Goal: Task Accomplishment & Management: Manage account settings

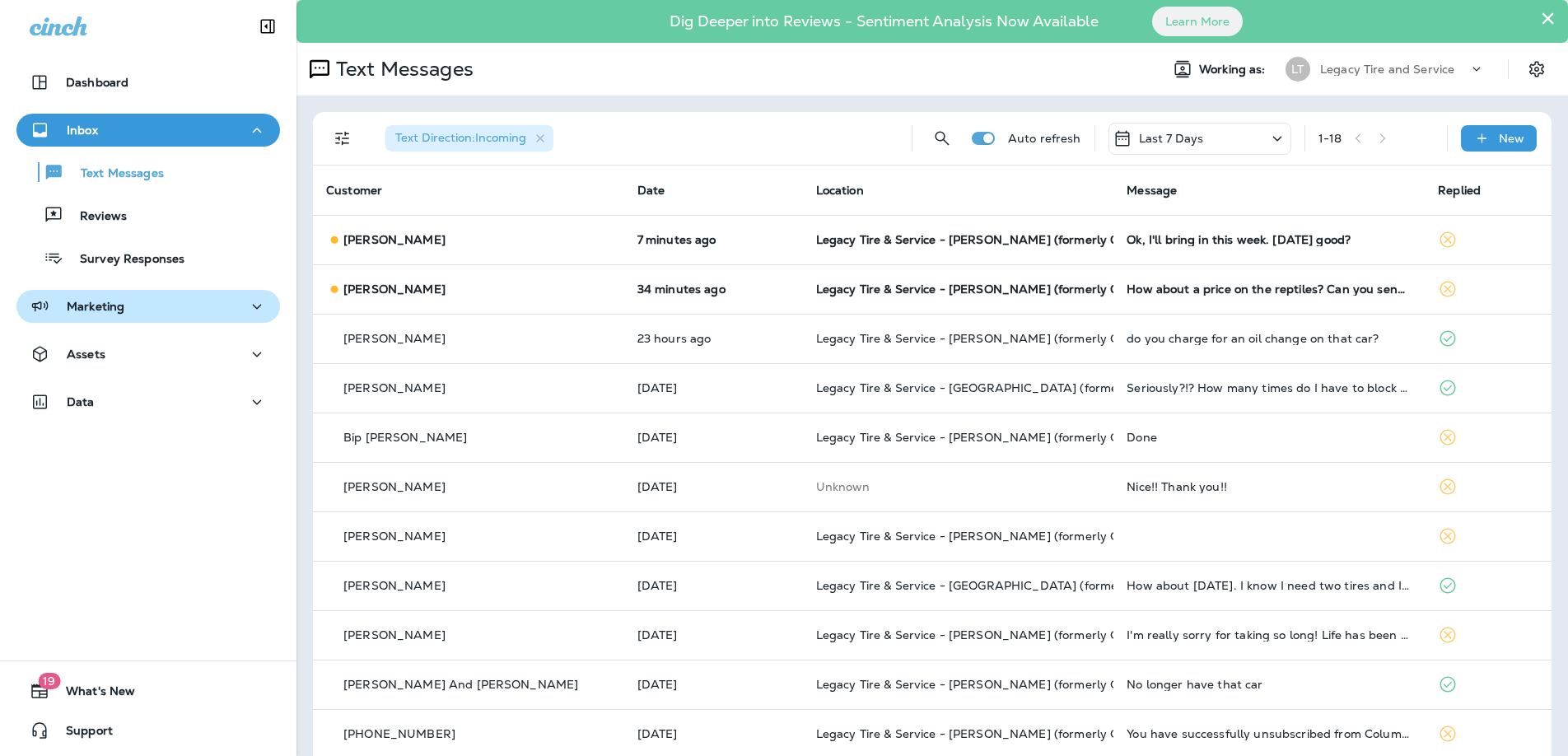
click at [115, 305] on p "Marketing" at bounding box center [95, 306] width 57 height 13
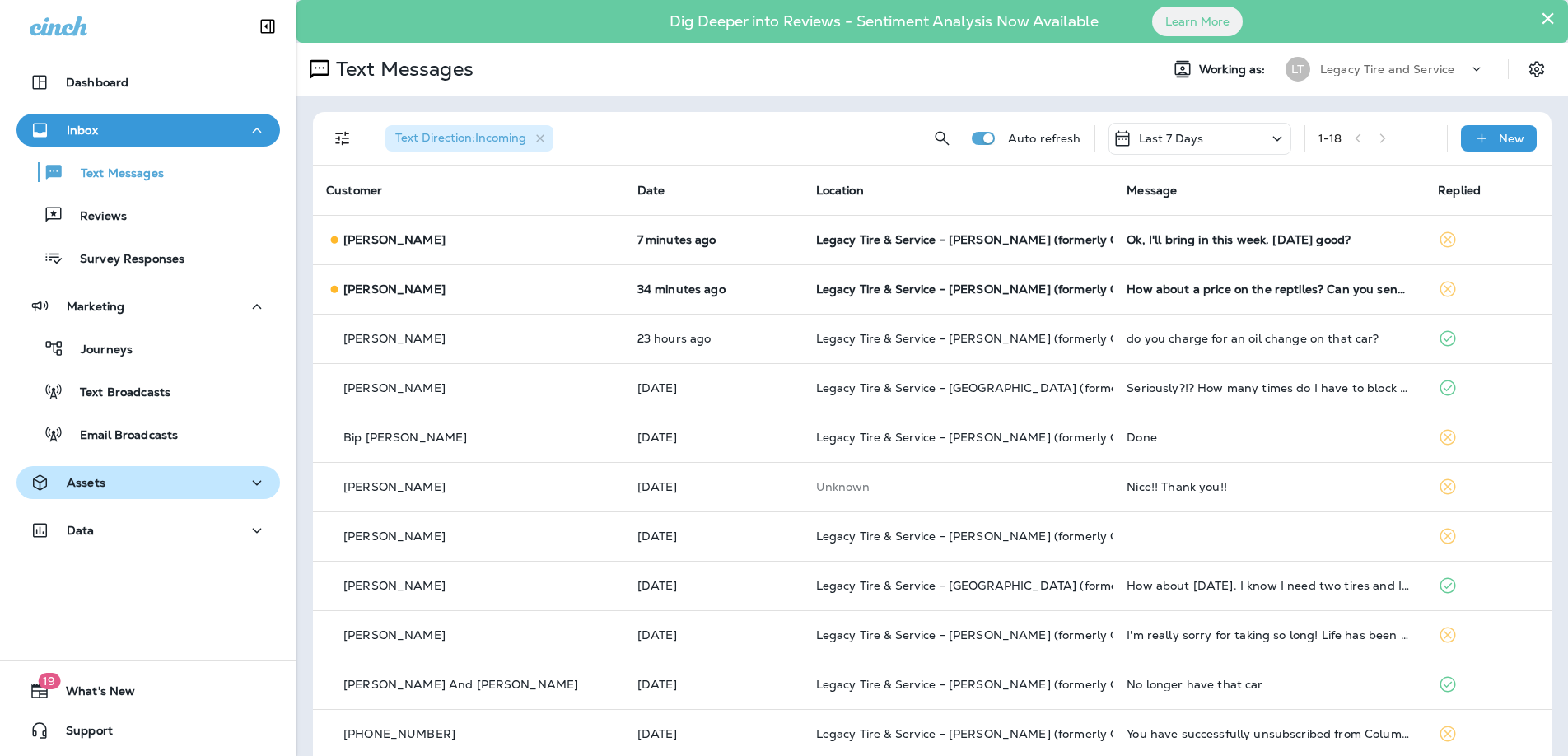
click at [241, 481] on div "Assets" at bounding box center [148, 483] width 237 height 20
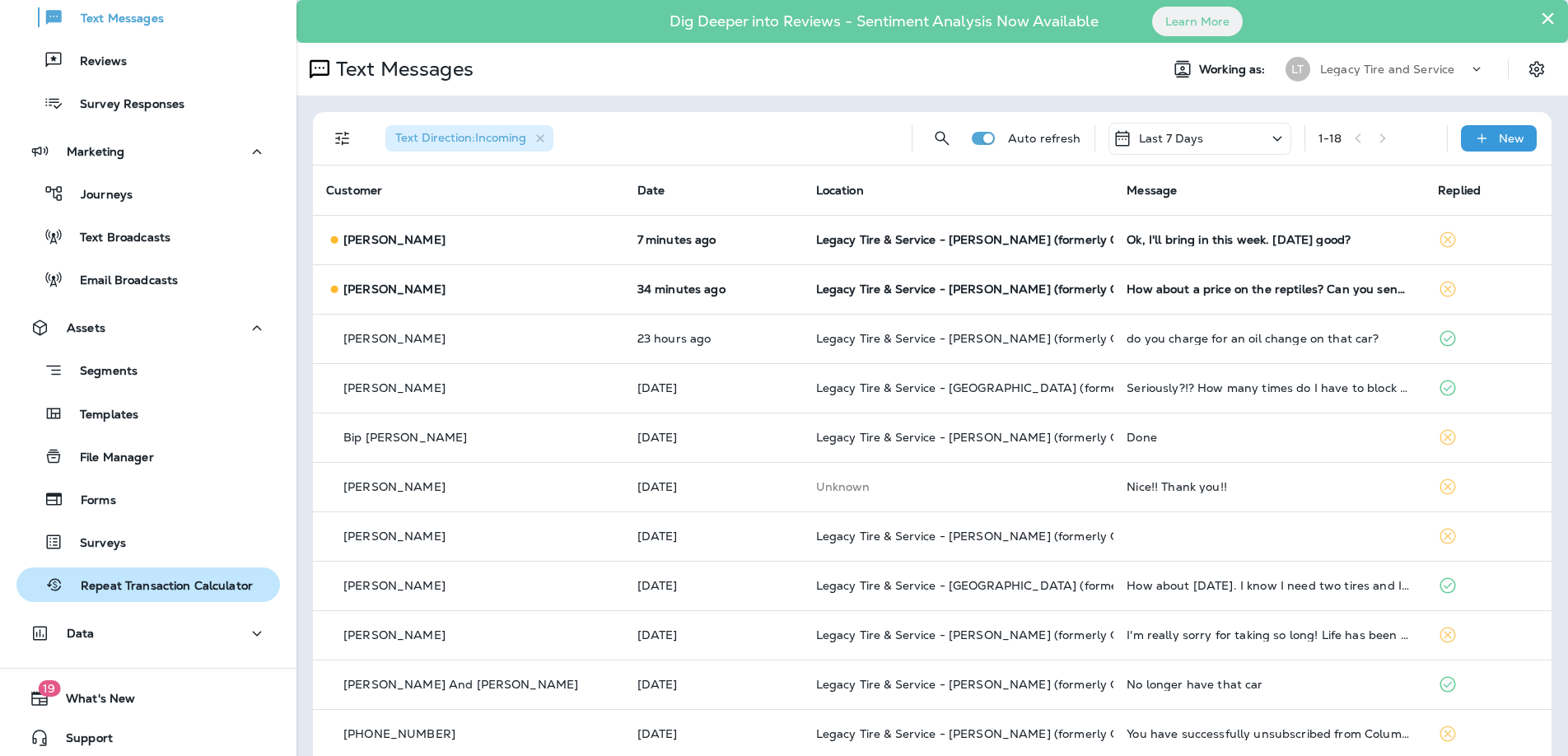
scroll to position [163, 0]
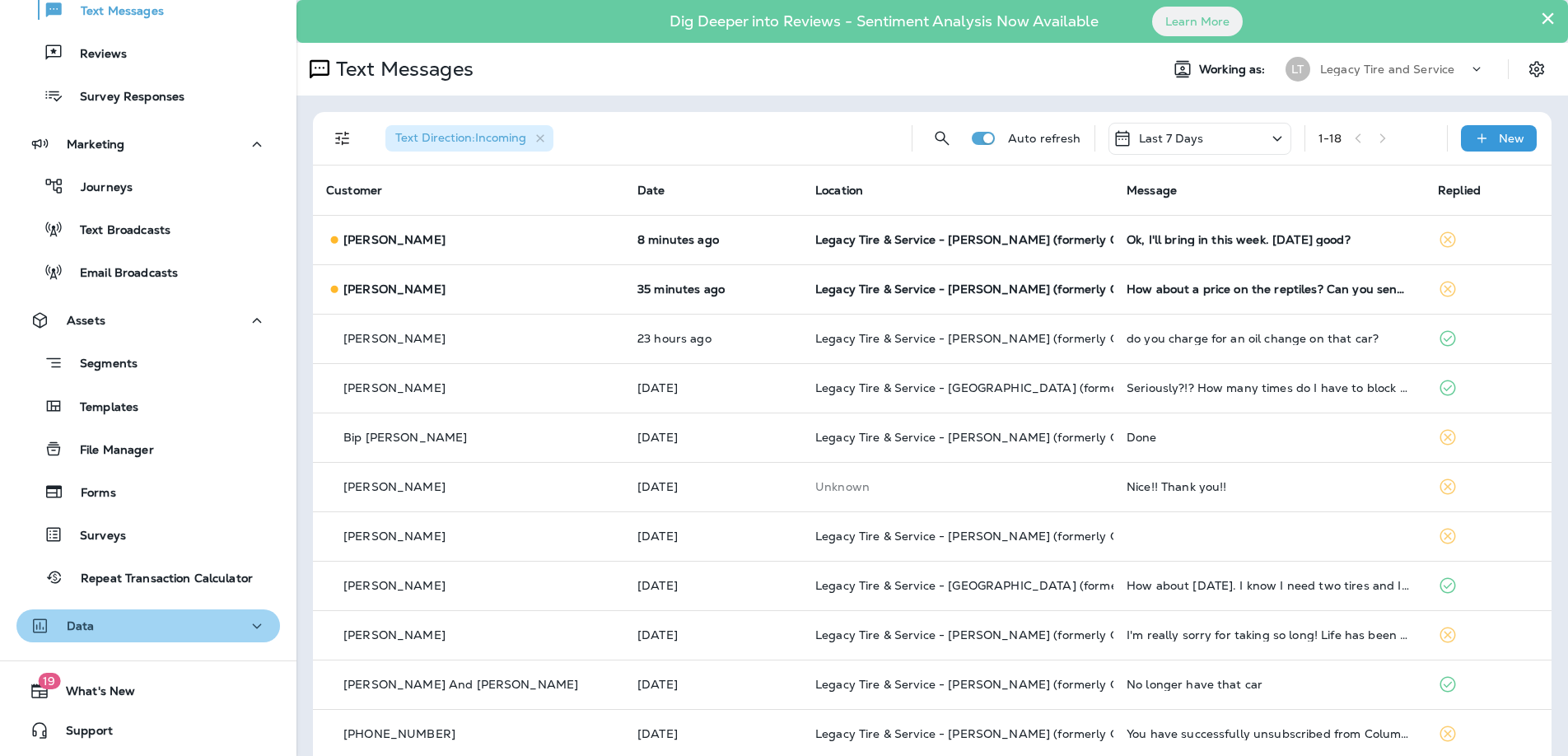
click at [255, 625] on icon "button" at bounding box center [257, 626] width 9 height 5
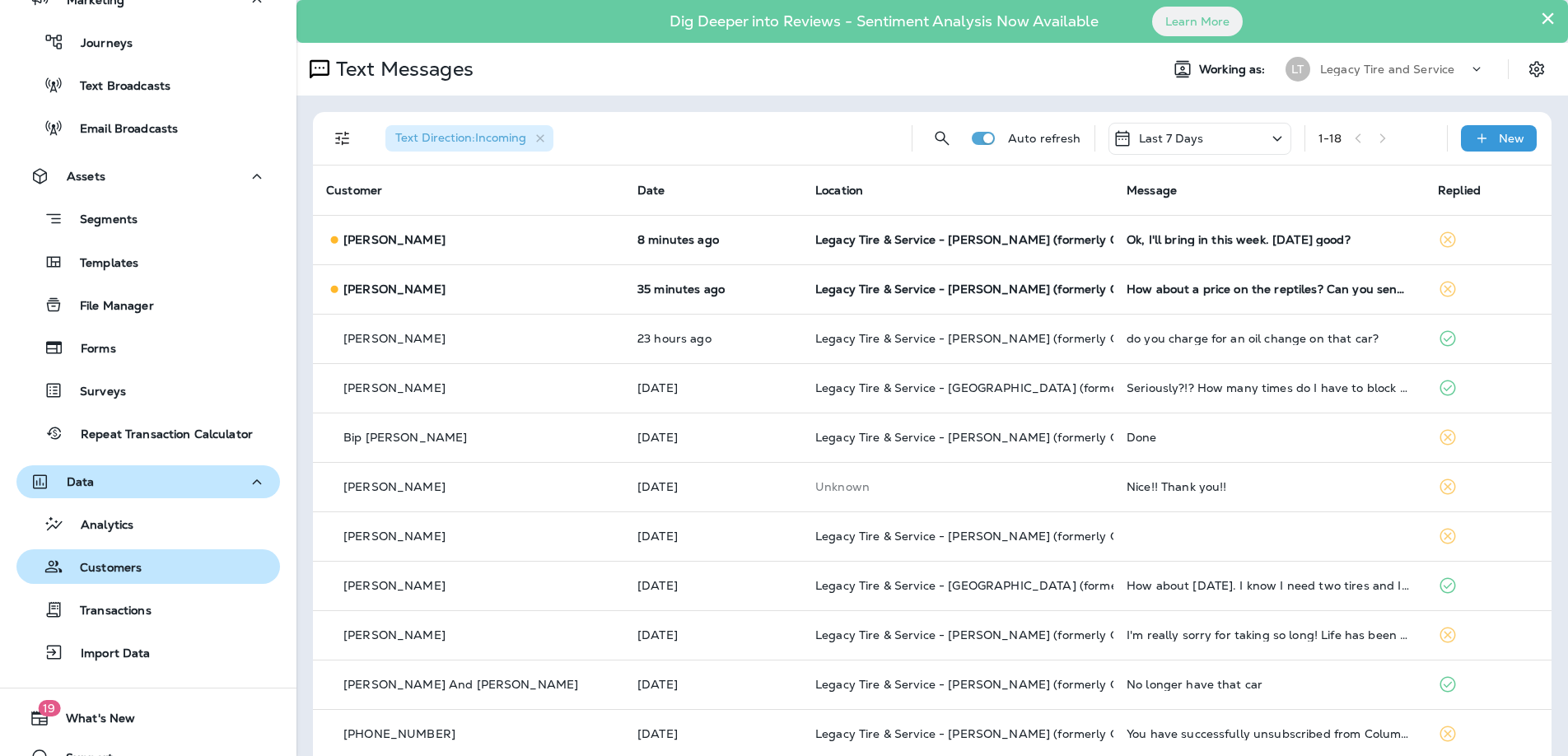
scroll to position [333, 0]
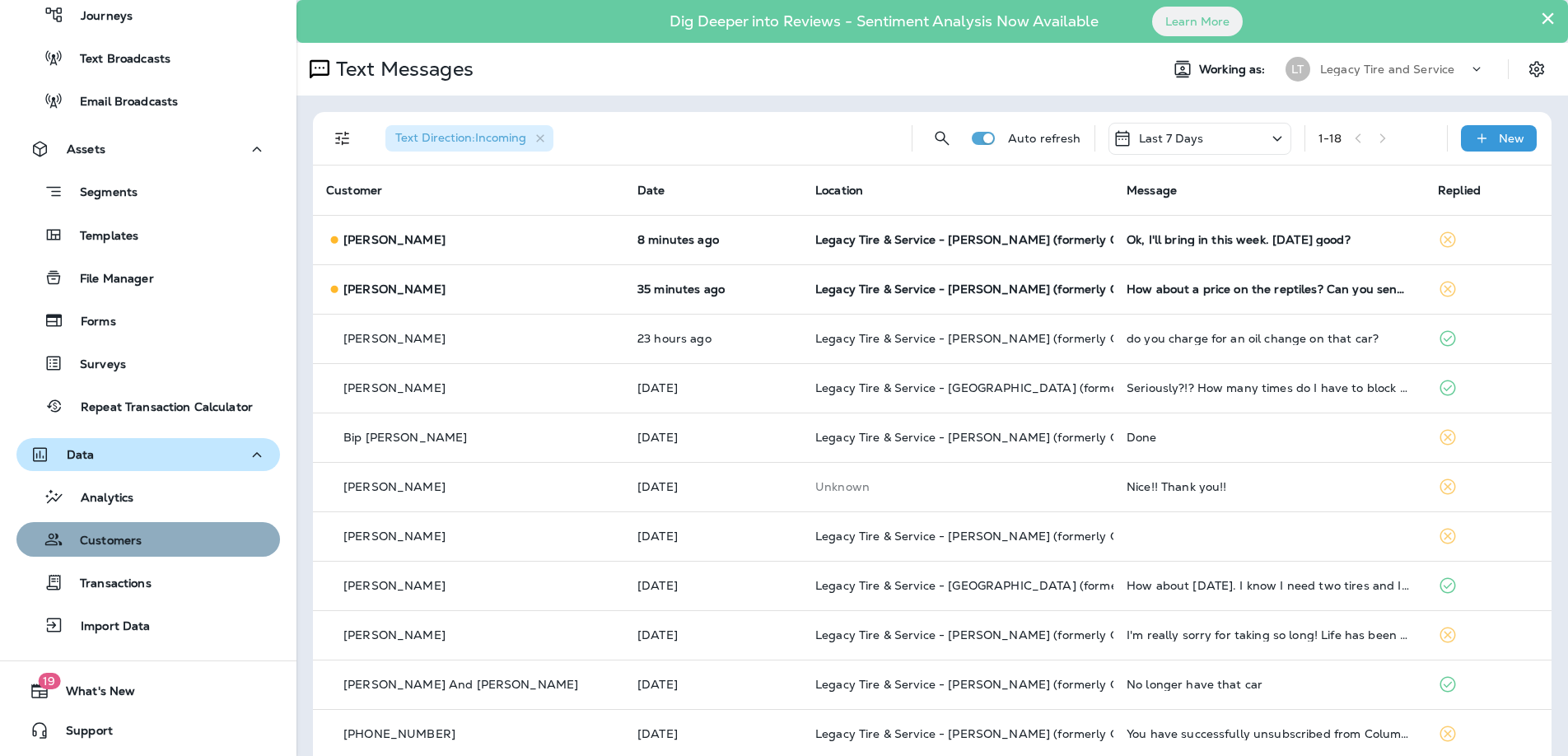
click at [110, 540] on p "Customers" at bounding box center [103, 542] width 79 height 16
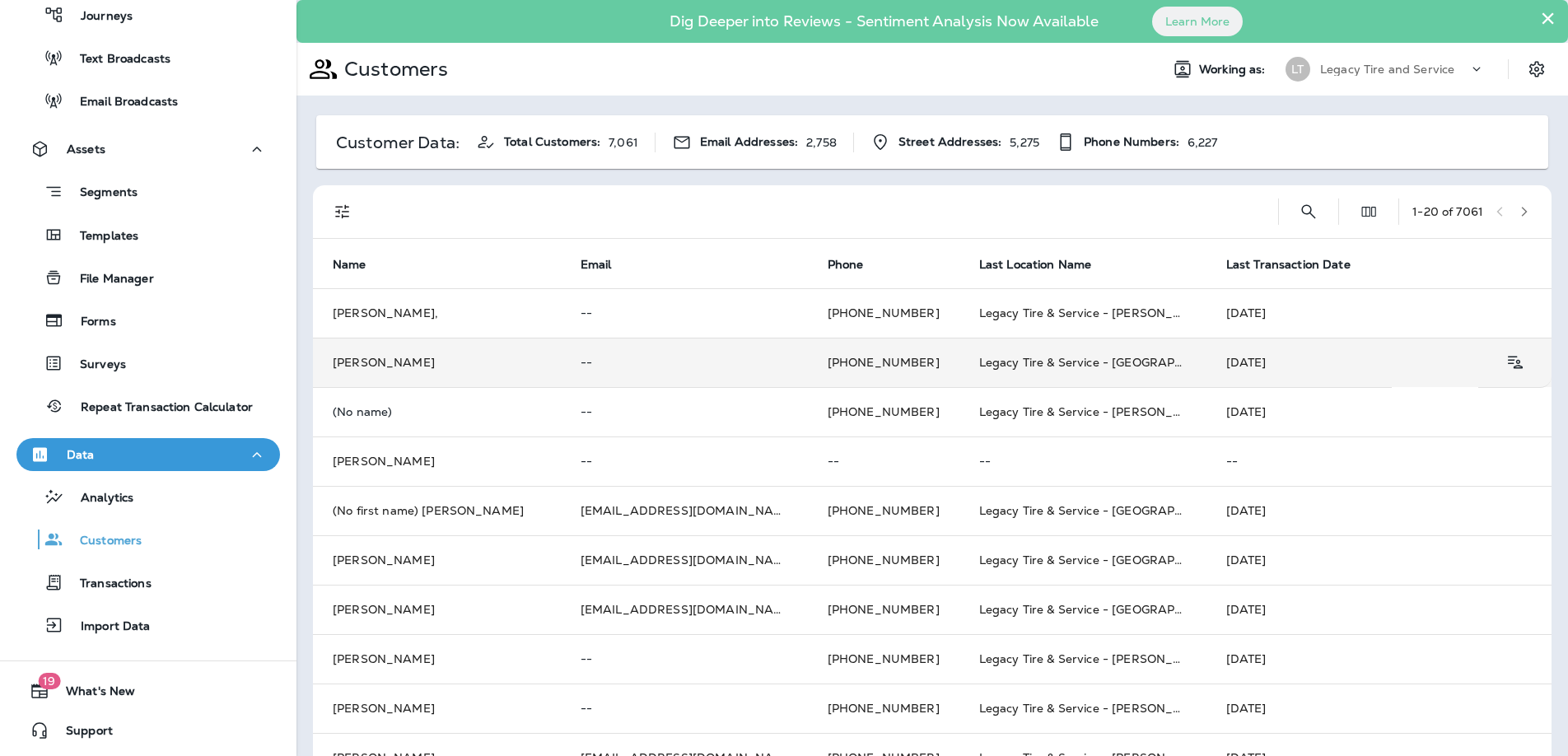
scroll to position [12, 0]
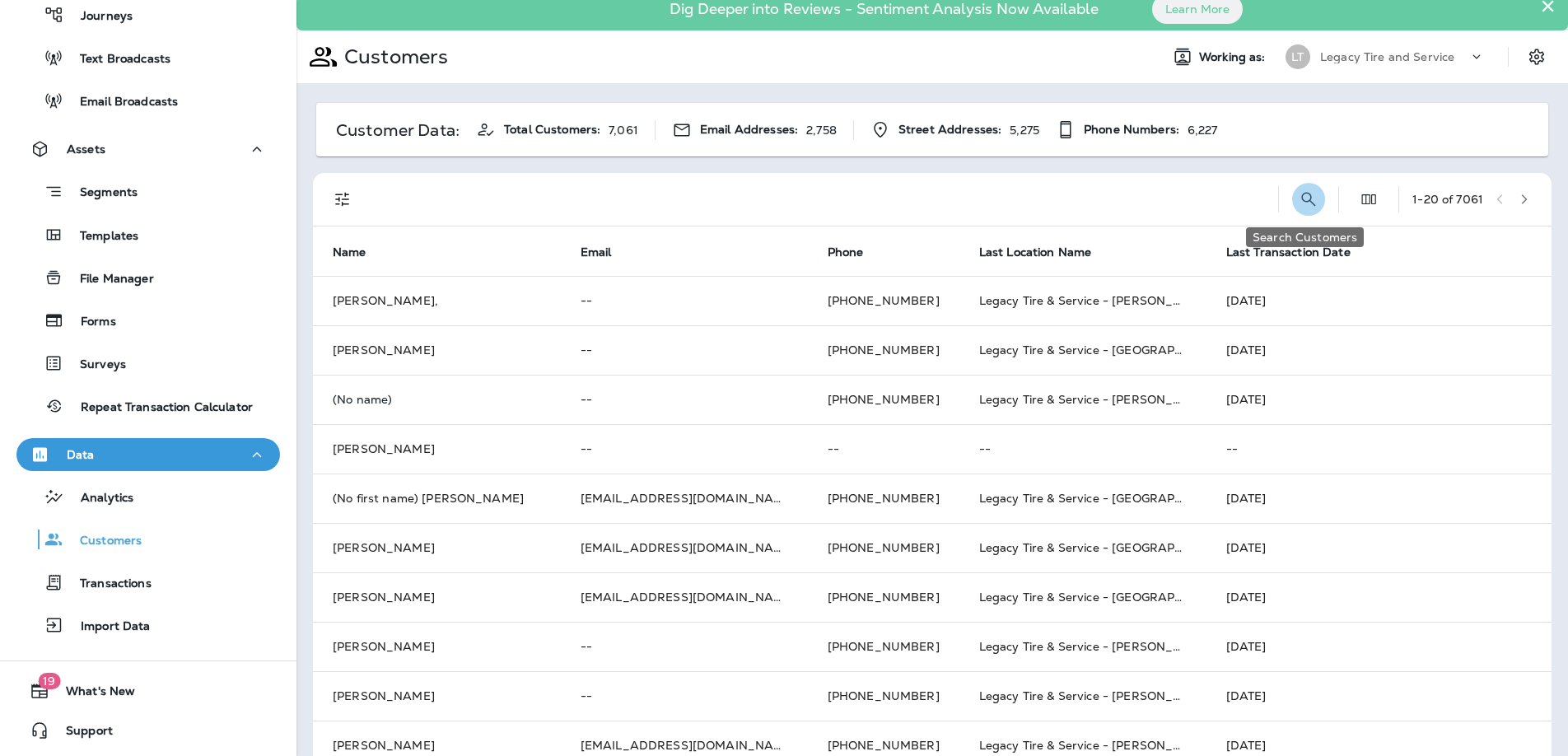
click at [1299, 200] on icon "Search Customers" at bounding box center [1309, 199] width 19 height 19
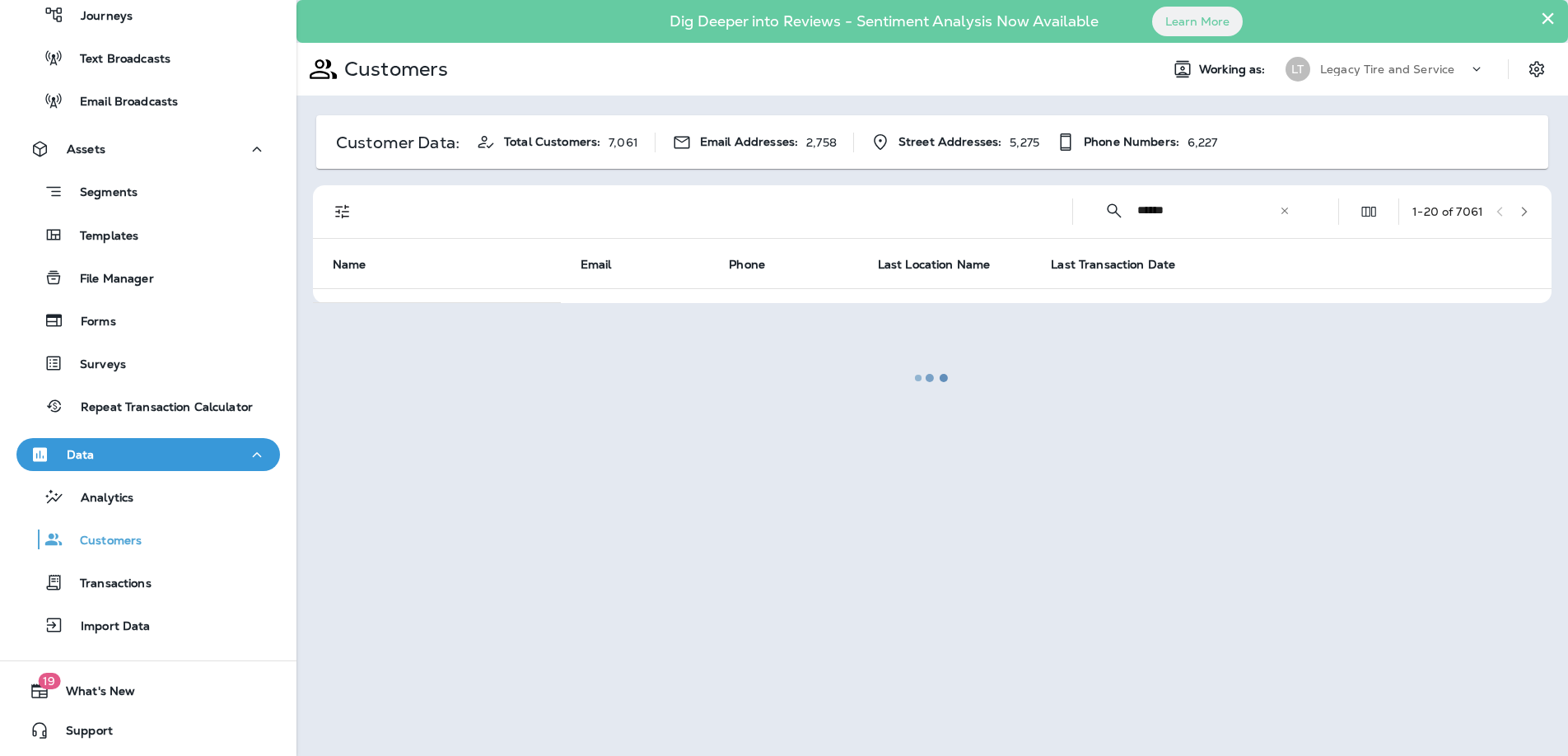
scroll to position [0, 0]
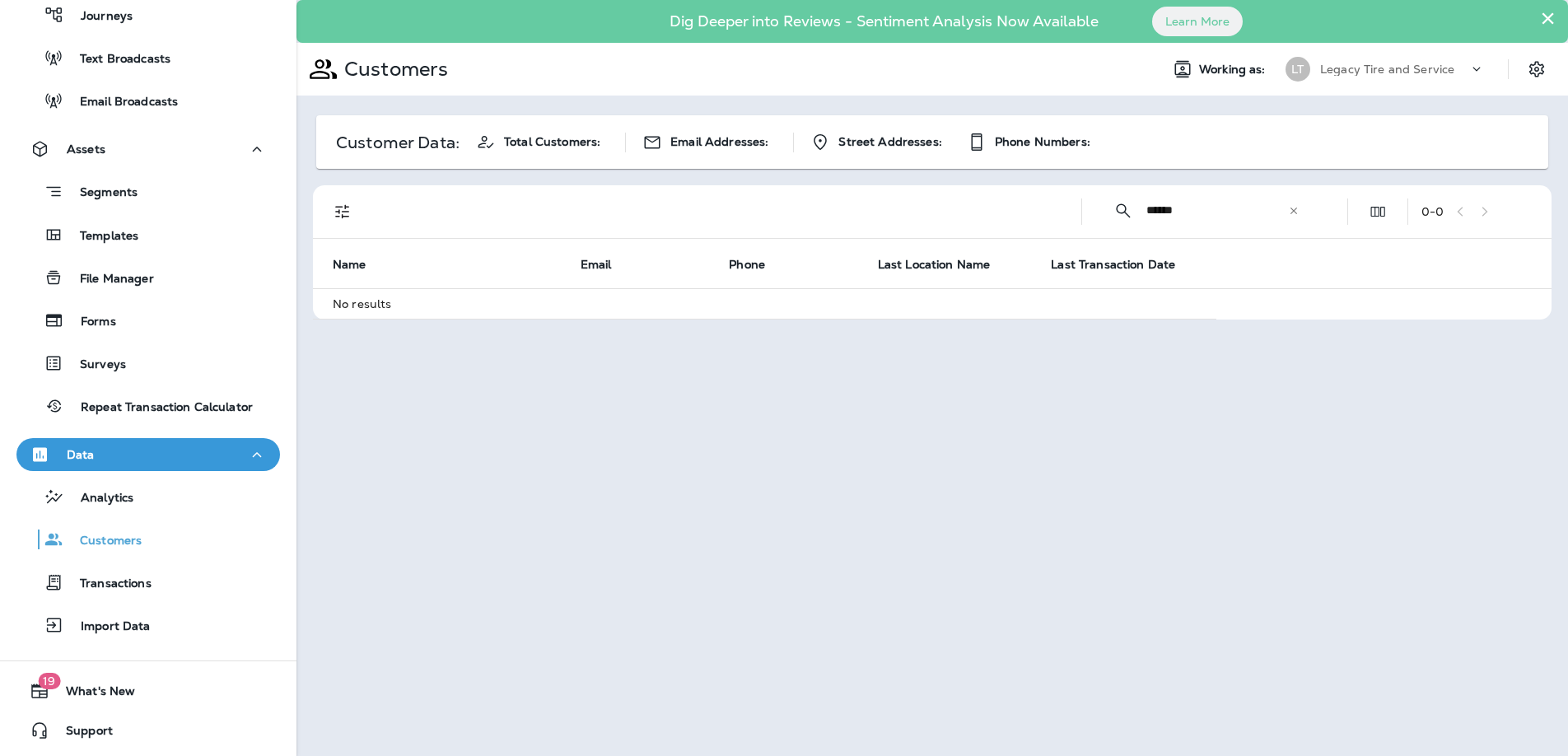
click at [1163, 212] on input "******" at bounding box center [1217, 210] width 141 height 43
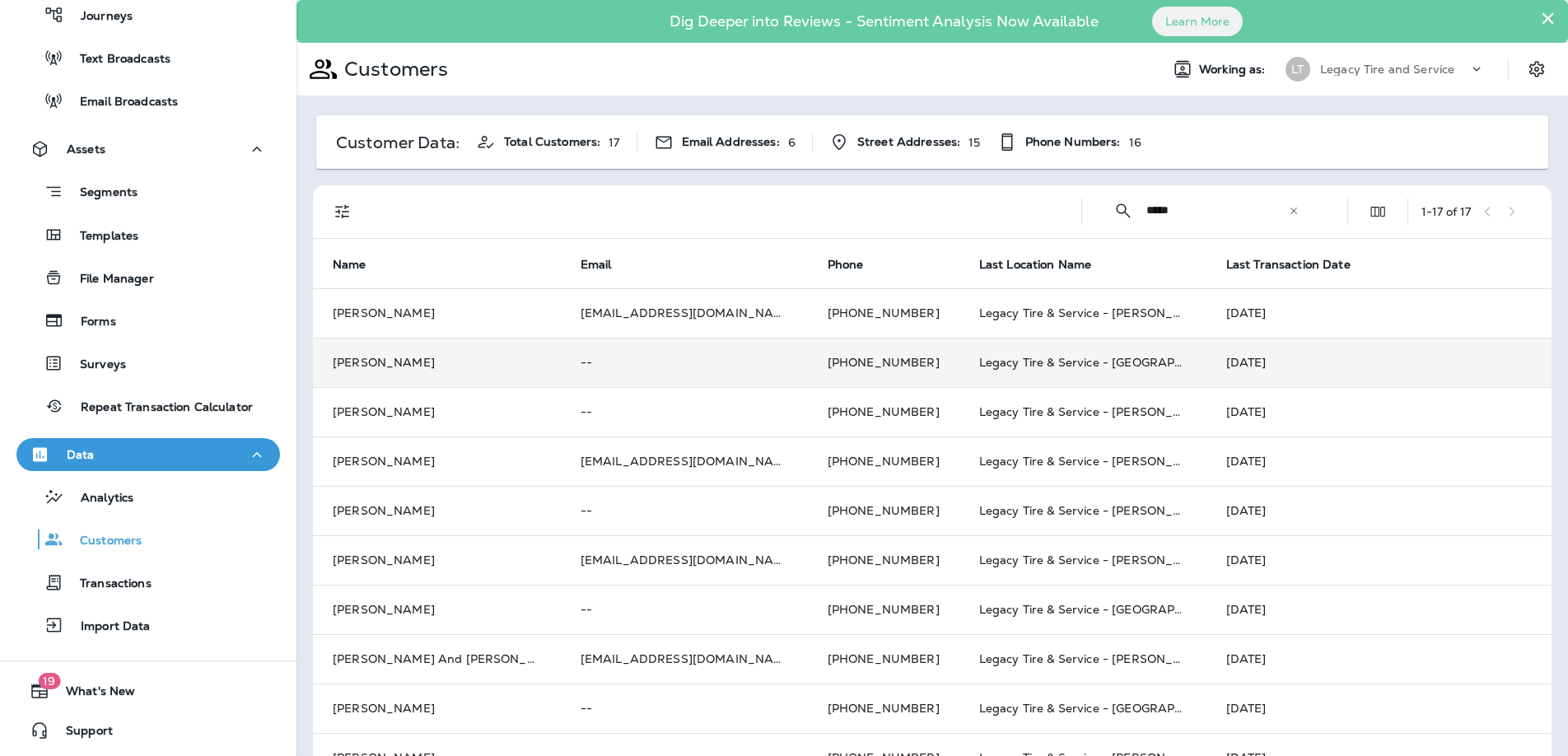
type input "*****"
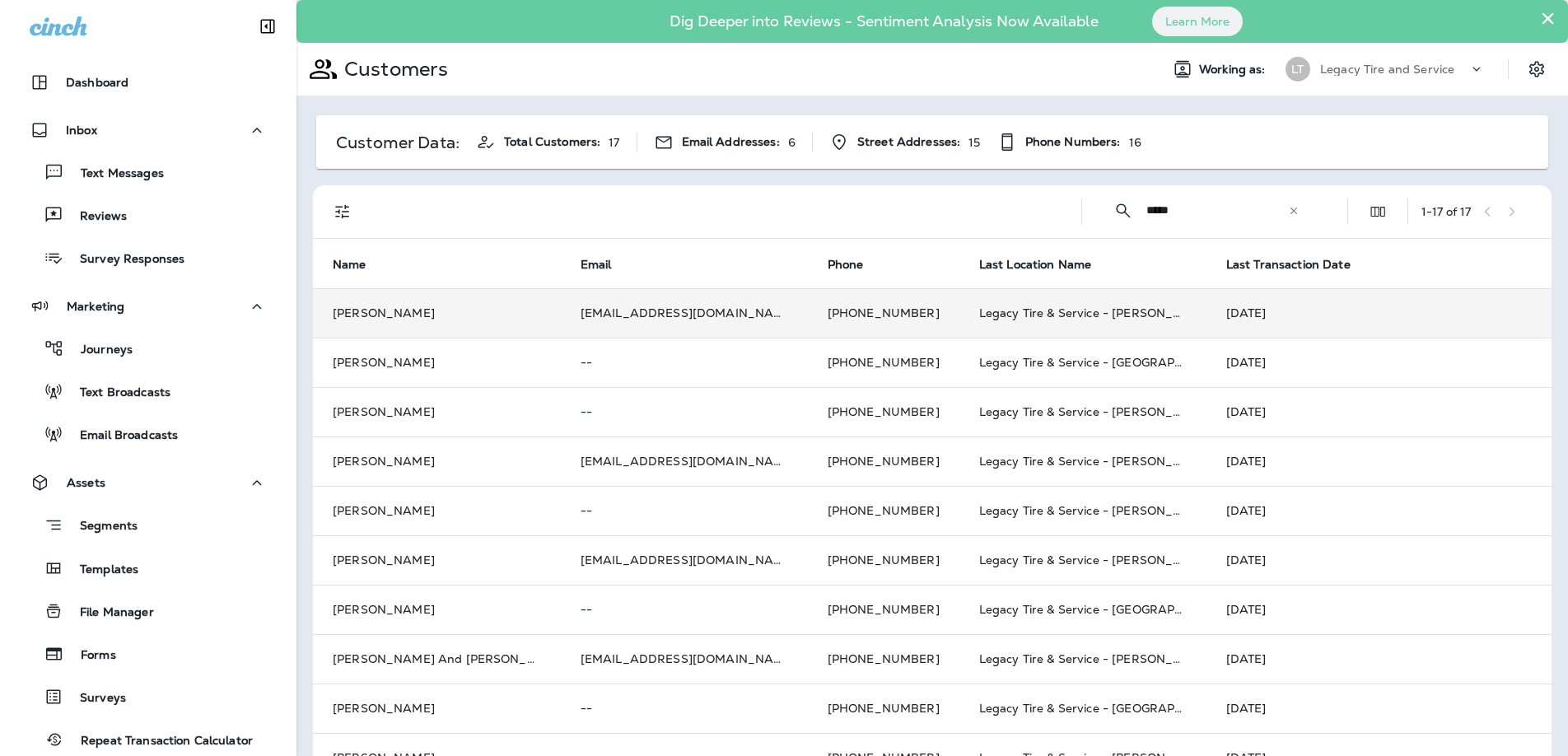
click at [425, 314] on td "[PERSON_NAME]" at bounding box center [437, 313] width 248 height 50
click at [425, 314] on div at bounding box center [866, 378] width 1568 height 756
click at [454, 315] on td "[PERSON_NAME]" at bounding box center [437, 313] width 248 height 50
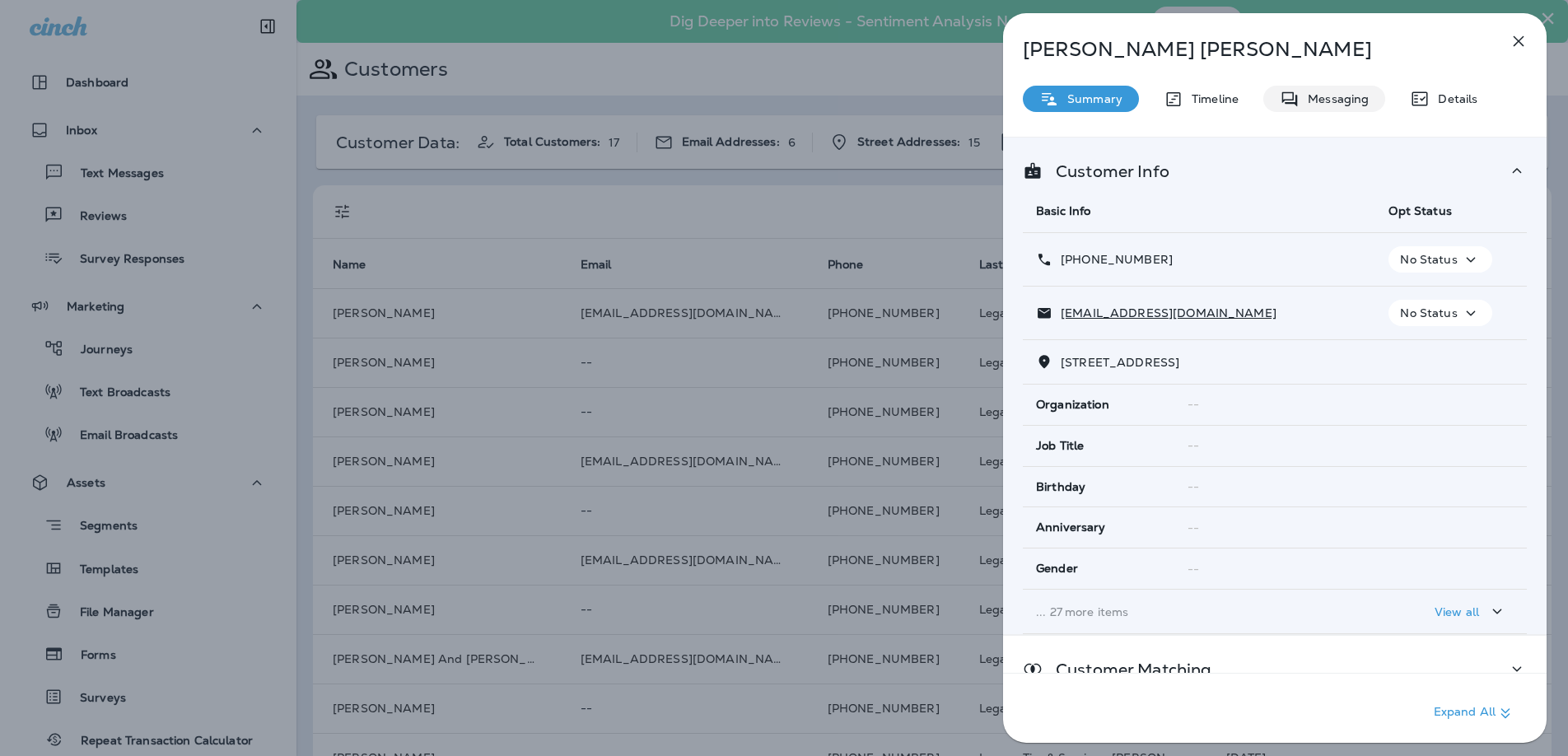
click at [1331, 103] on p "Messaging" at bounding box center [1335, 98] width 69 height 13
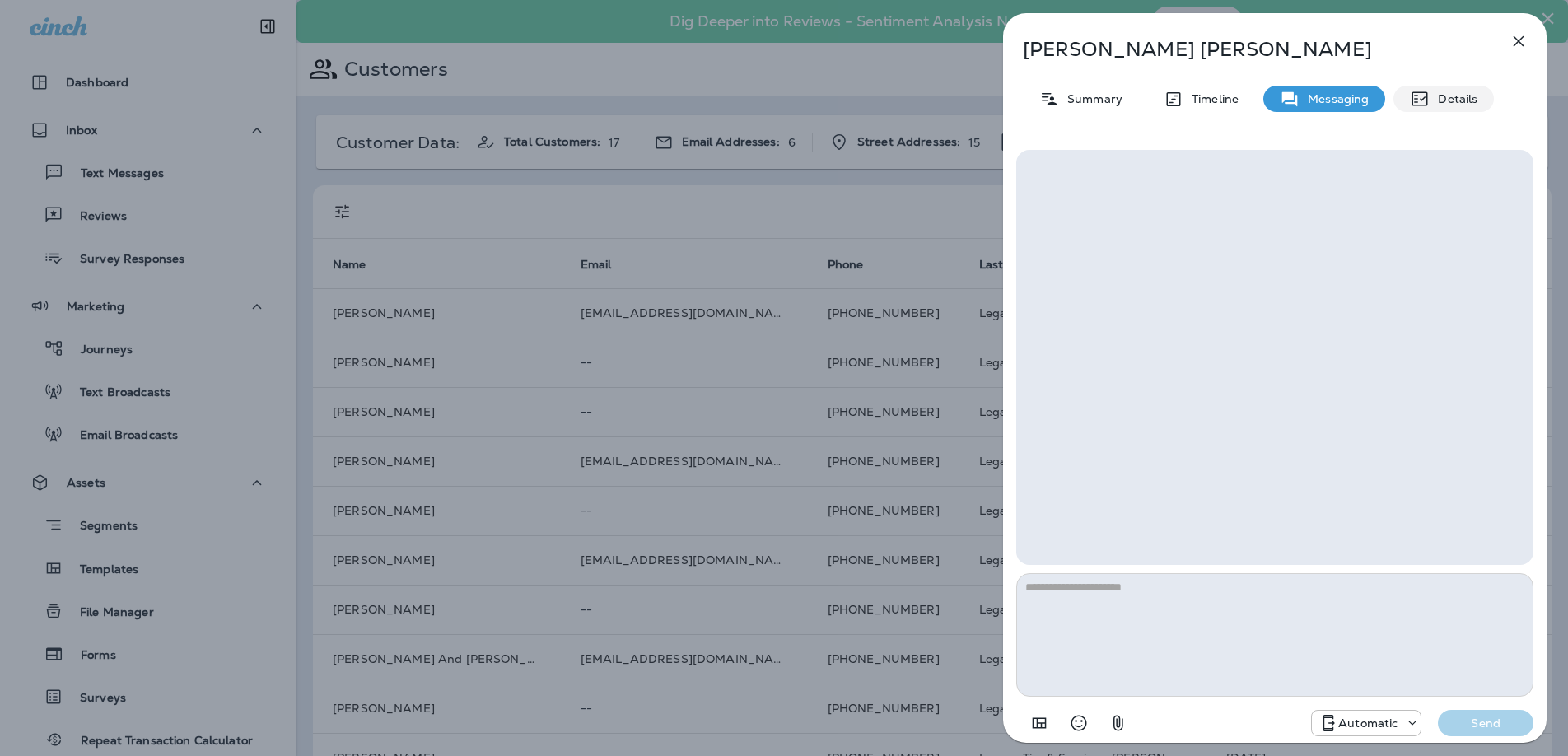
click at [1466, 99] on p "Details" at bounding box center [1454, 98] width 48 height 13
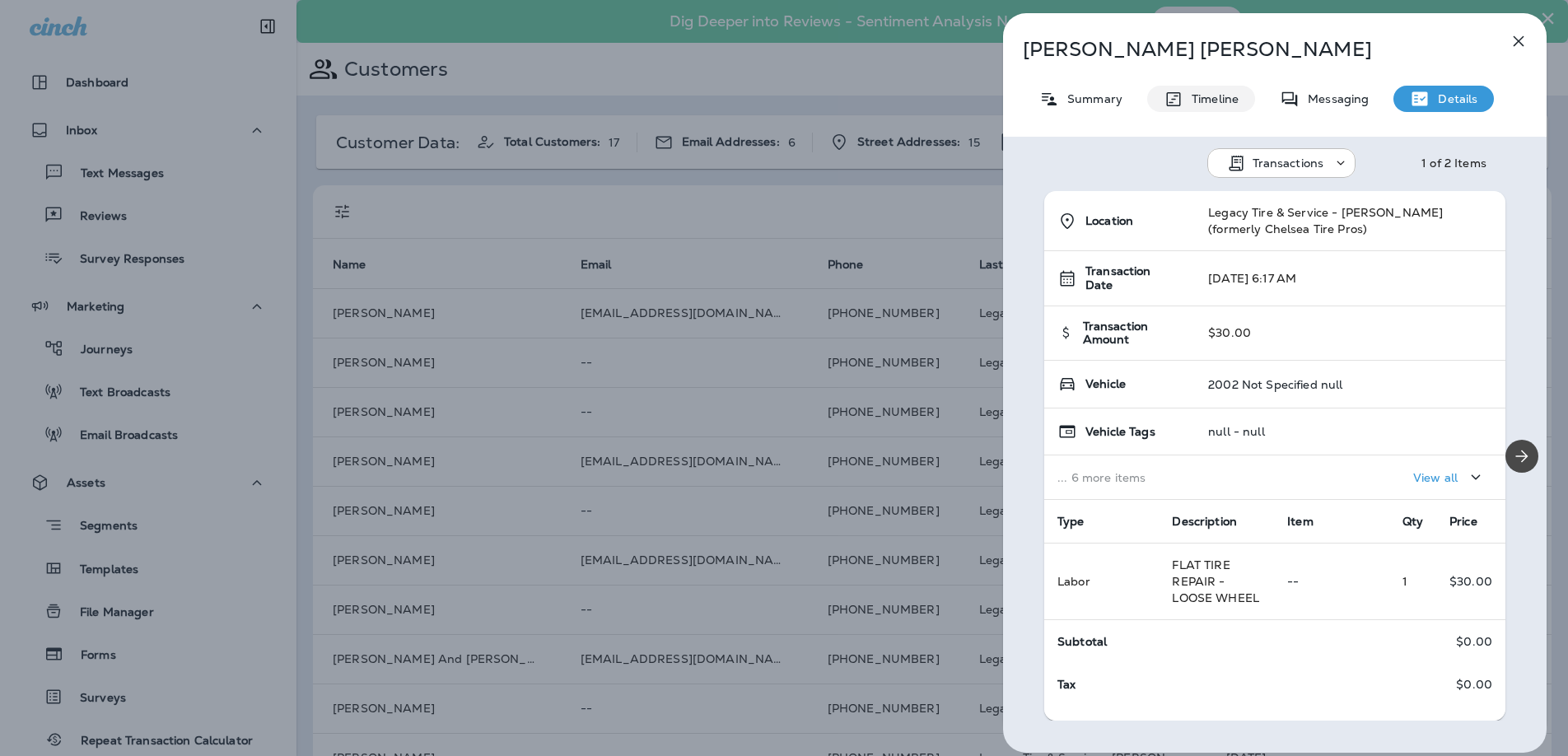
click at [1211, 96] on p "Timeline" at bounding box center [1211, 98] width 55 height 13
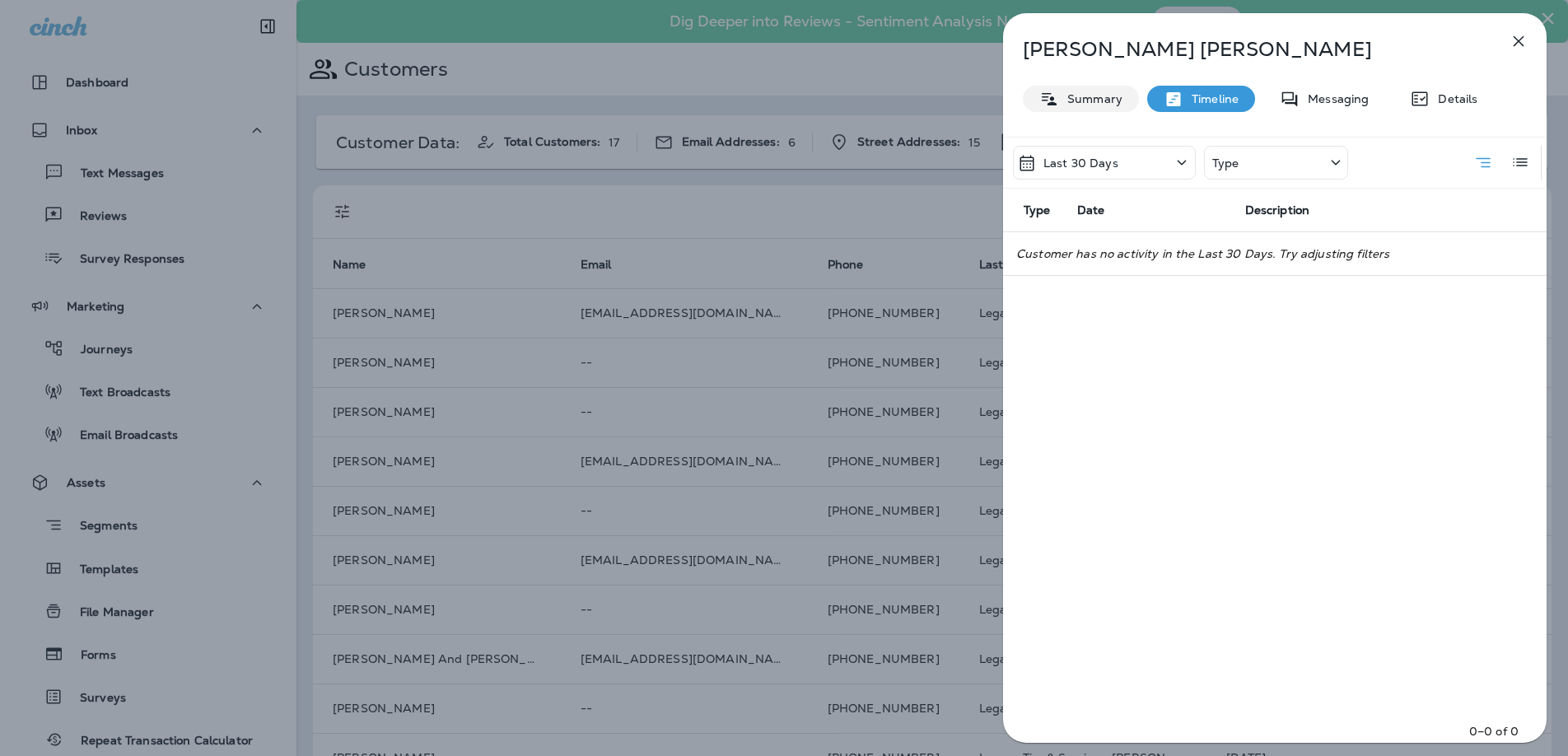
click at [1063, 95] on p "Summary" at bounding box center [1091, 98] width 64 height 13
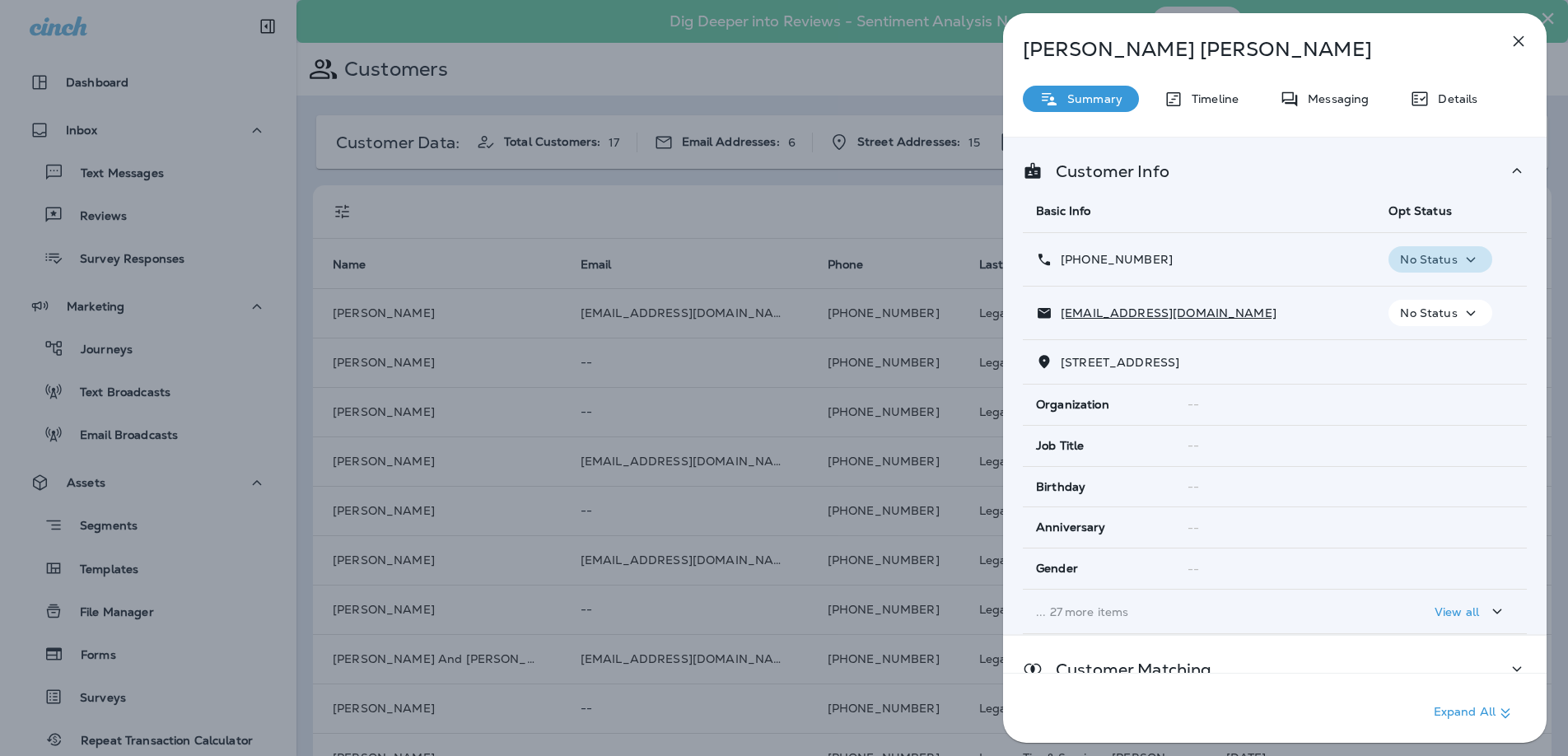
click at [1465, 262] on icon "button" at bounding box center [1471, 259] width 19 height 20
click at [1347, 124] on div "[PERSON_NAME] Summary Timeline Messaging Details Customer Info Basic Info Opt S…" at bounding box center [1275, 383] width 544 height 740
click at [1519, 40] on icon "button" at bounding box center [1519, 42] width 11 height 11
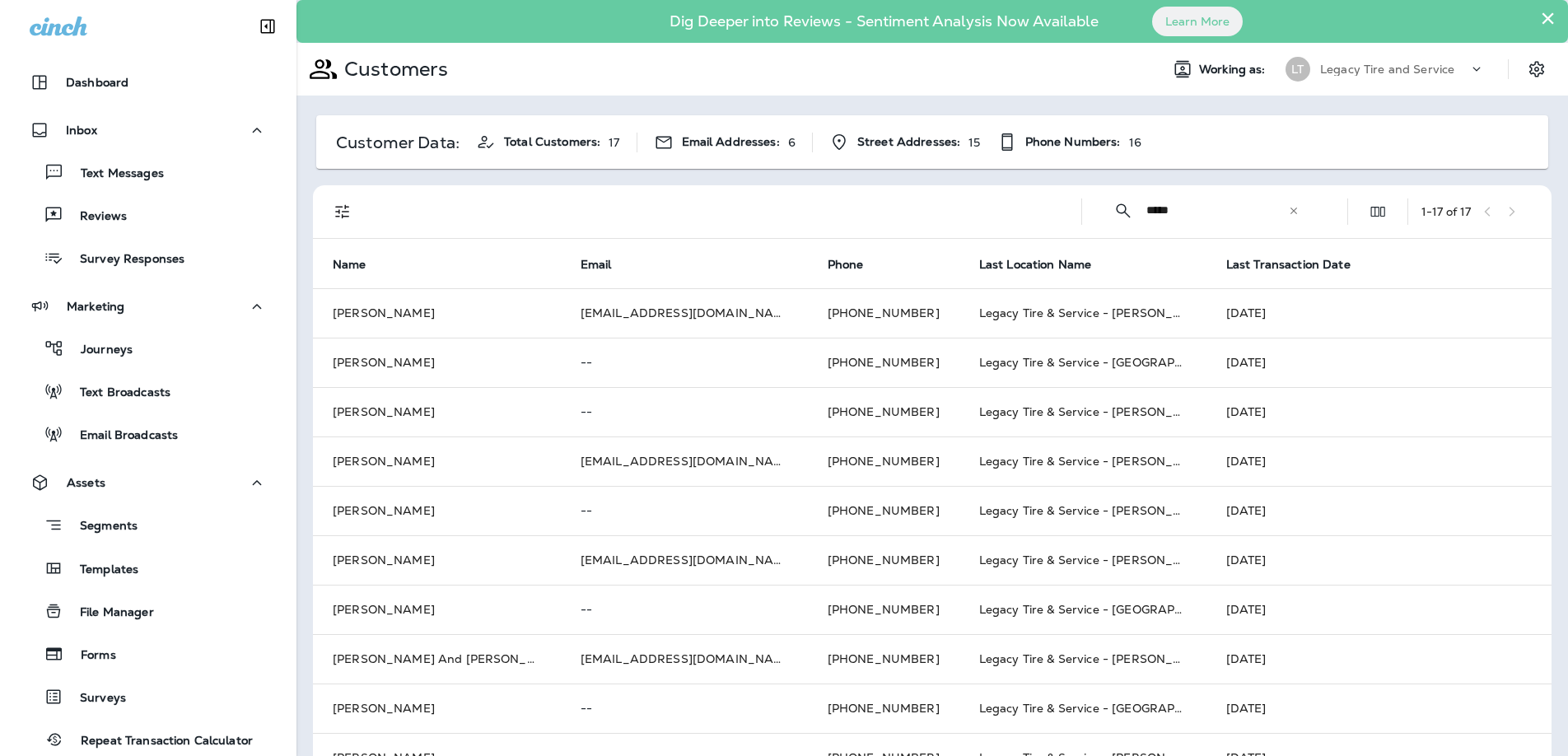
click at [1478, 70] on use at bounding box center [1477, 68] width 7 height 4
click at [1478, 70] on icon at bounding box center [1477, 69] width 17 height 17
click at [1478, 70] on use at bounding box center [1477, 68] width 7 height 4
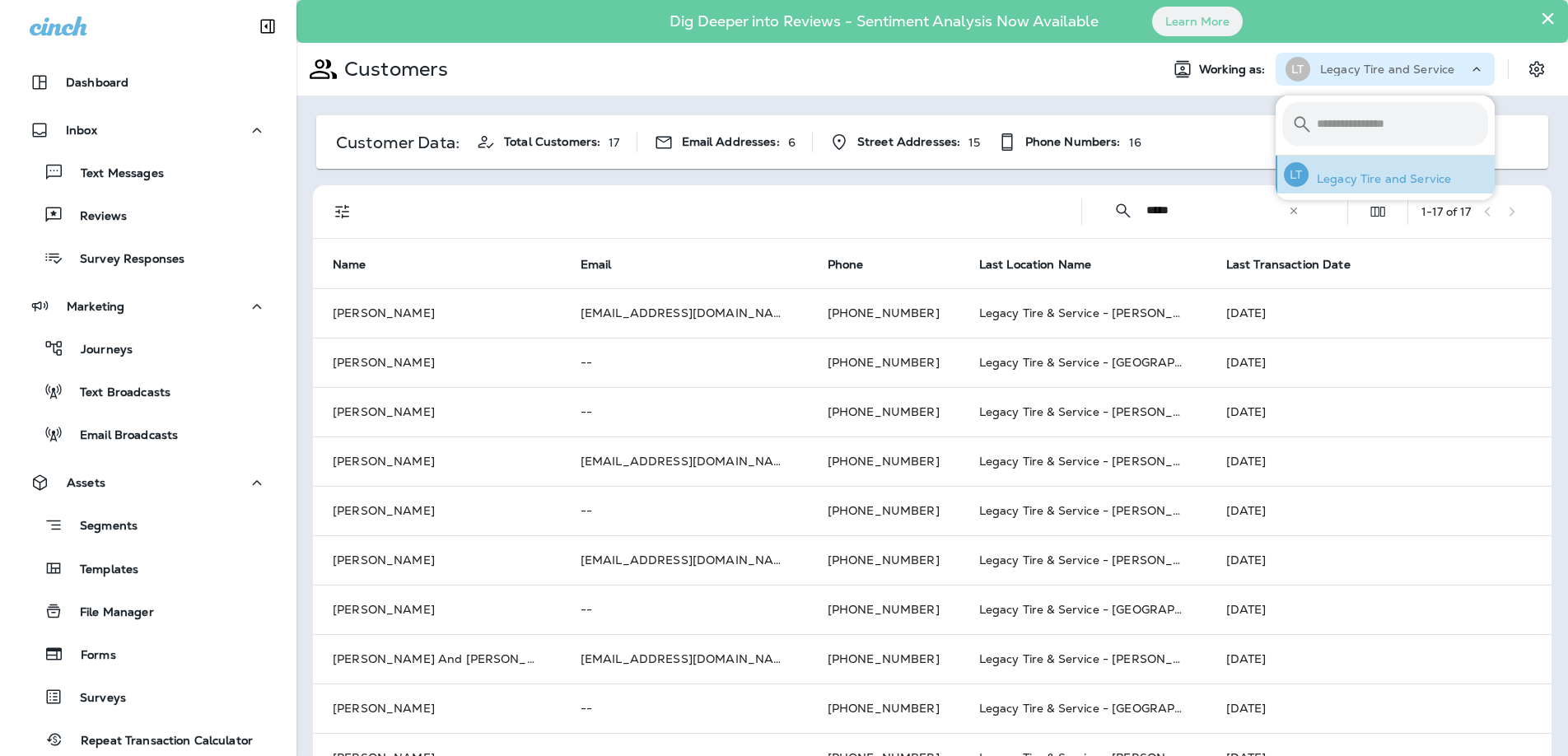
click at [1370, 180] on p "Legacy Tire and Service" at bounding box center [1380, 179] width 142 height 13
click at [1046, 76] on div "Customers" at bounding box center [721, 69] width 850 height 42
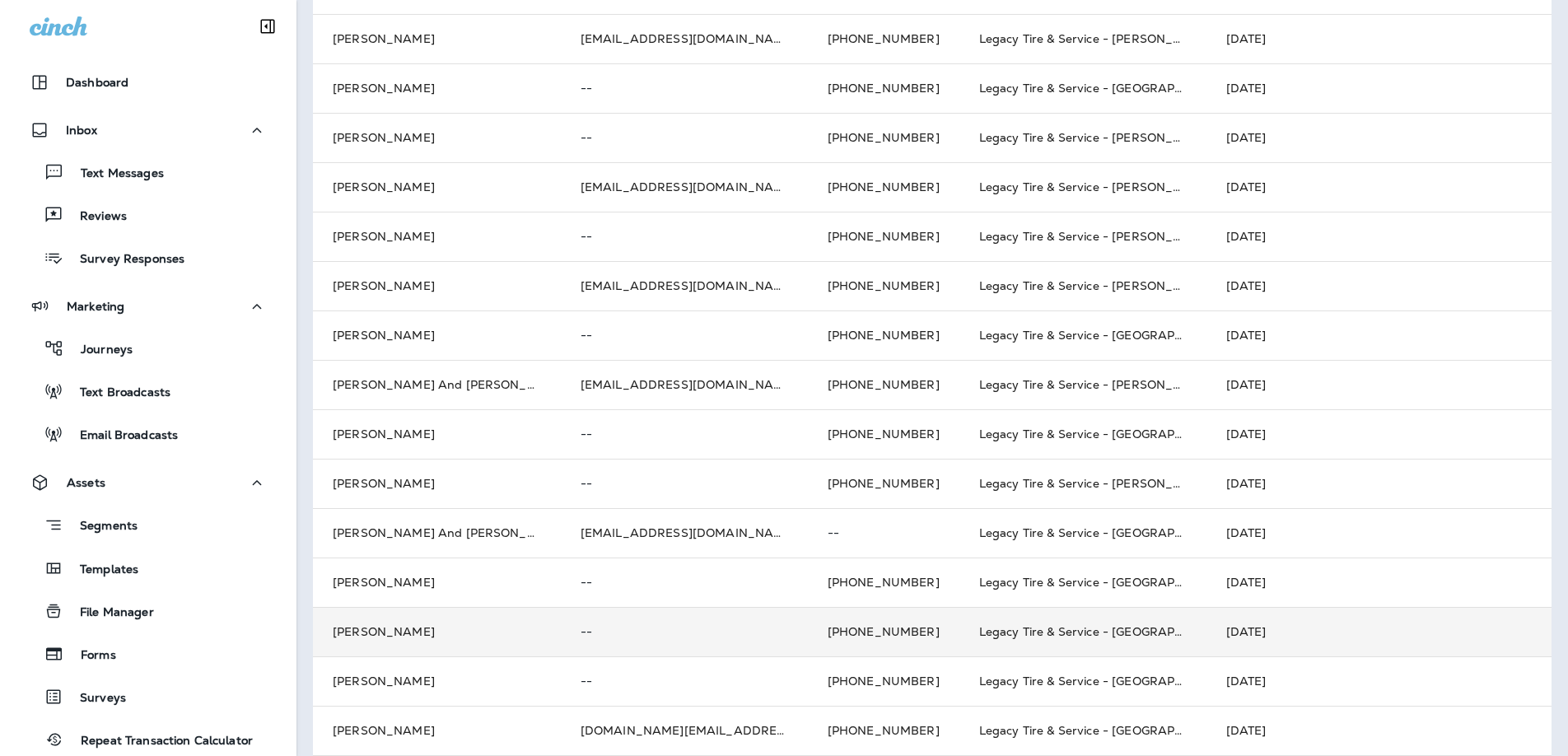
scroll to position [390, 0]
